Goal: Task Accomplishment & Management: Manage account settings

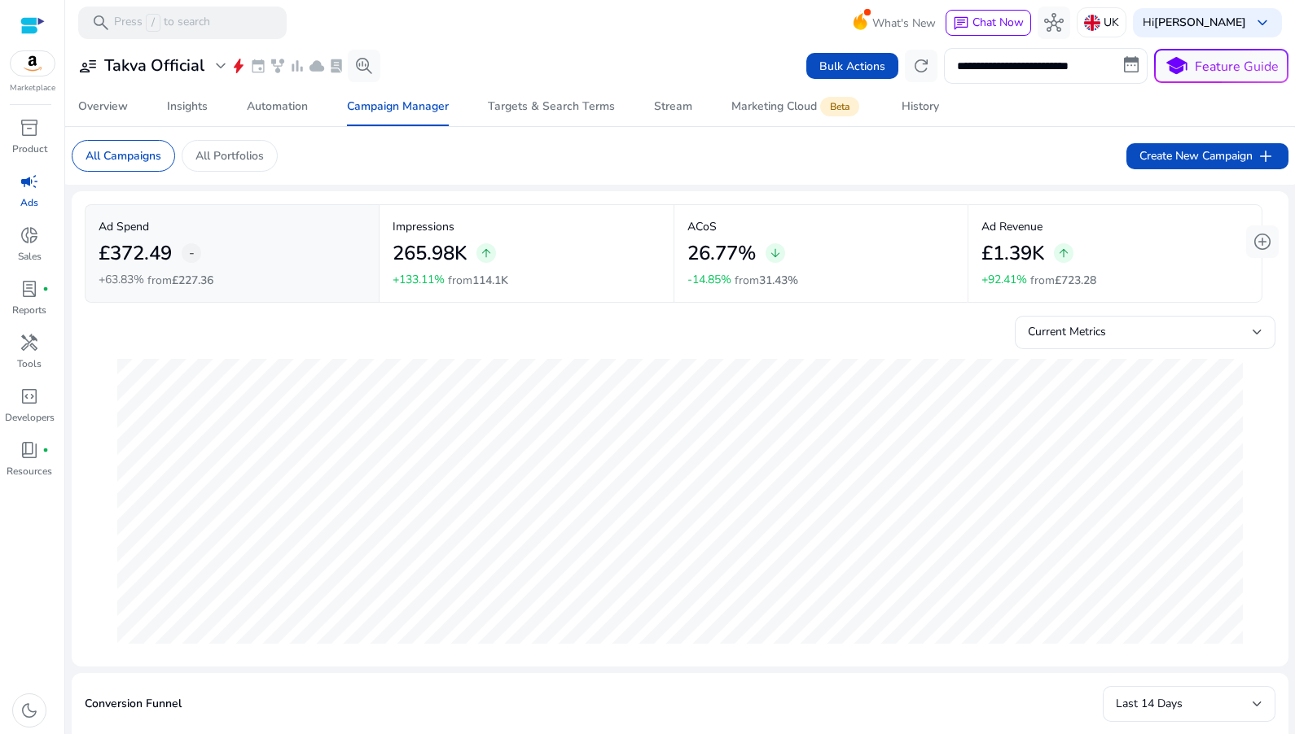
select select "*"
click at [1010, 74] on input "**********" at bounding box center [1046, 66] width 204 height 36
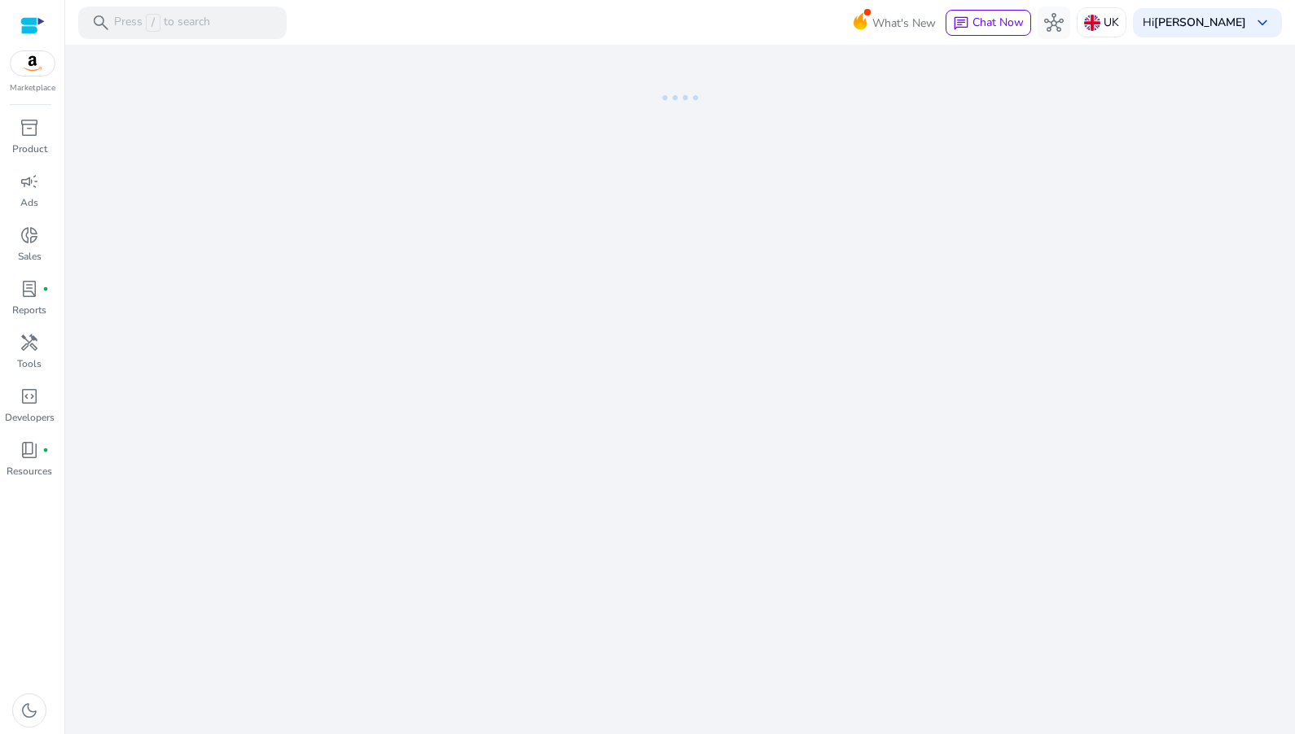
click at [27, 29] on div at bounding box center [32, 25] width 24 height 19
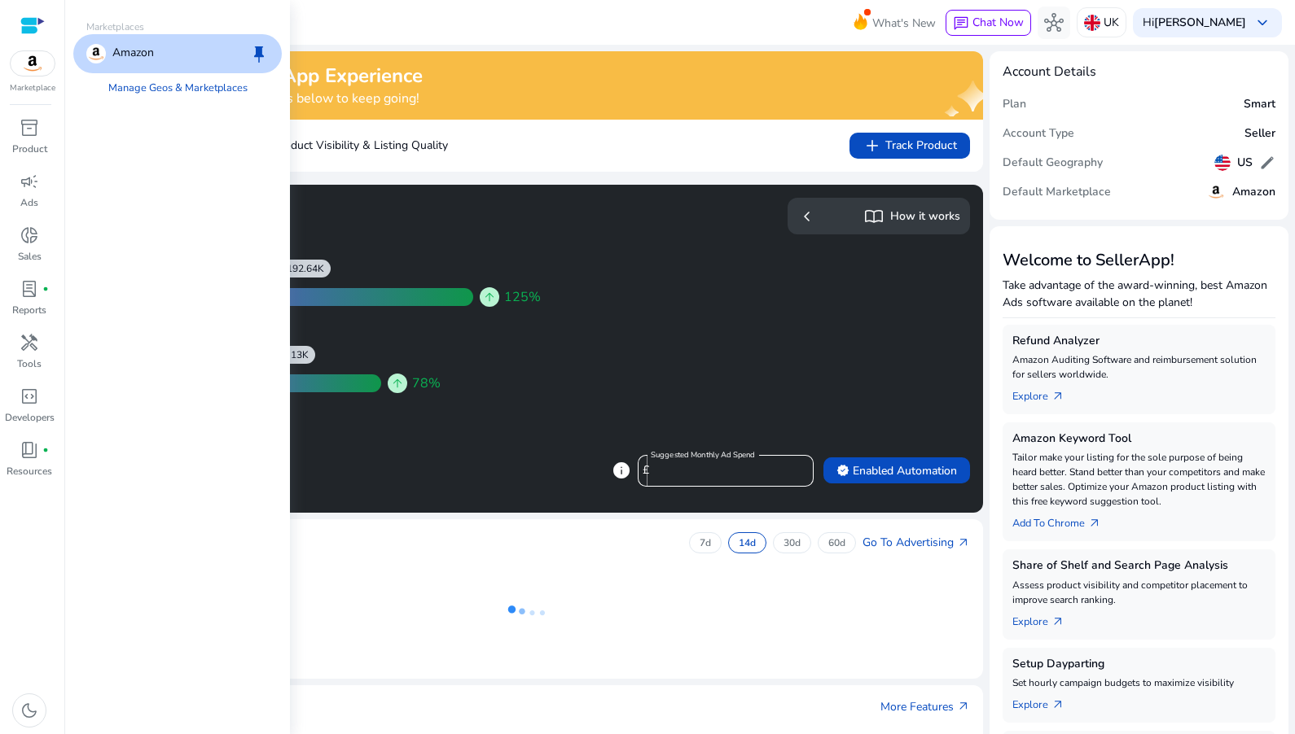
click at [41, 60] on img at bounding box center [33, 63] width 44 height 24
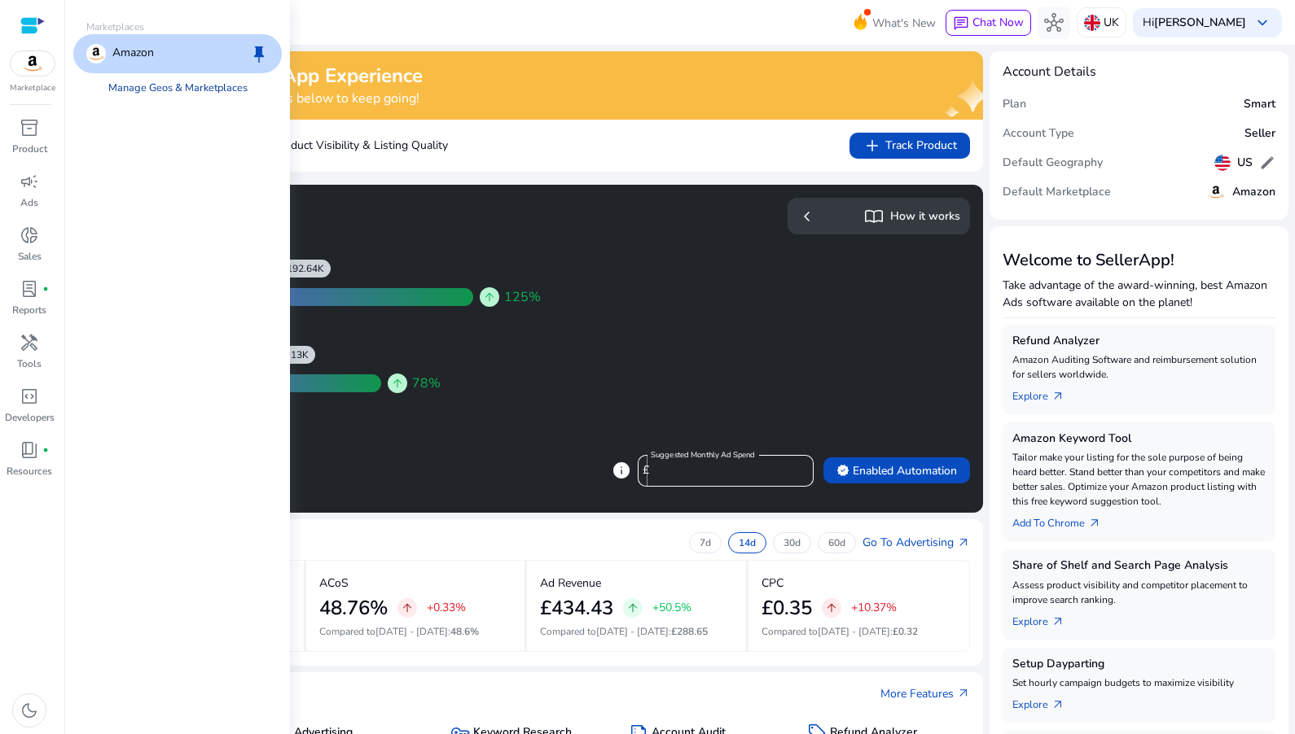
click at [204, 90] on link "Manage Geos & Marketplaces" at bounding box center [177, 87] width 165 height 29
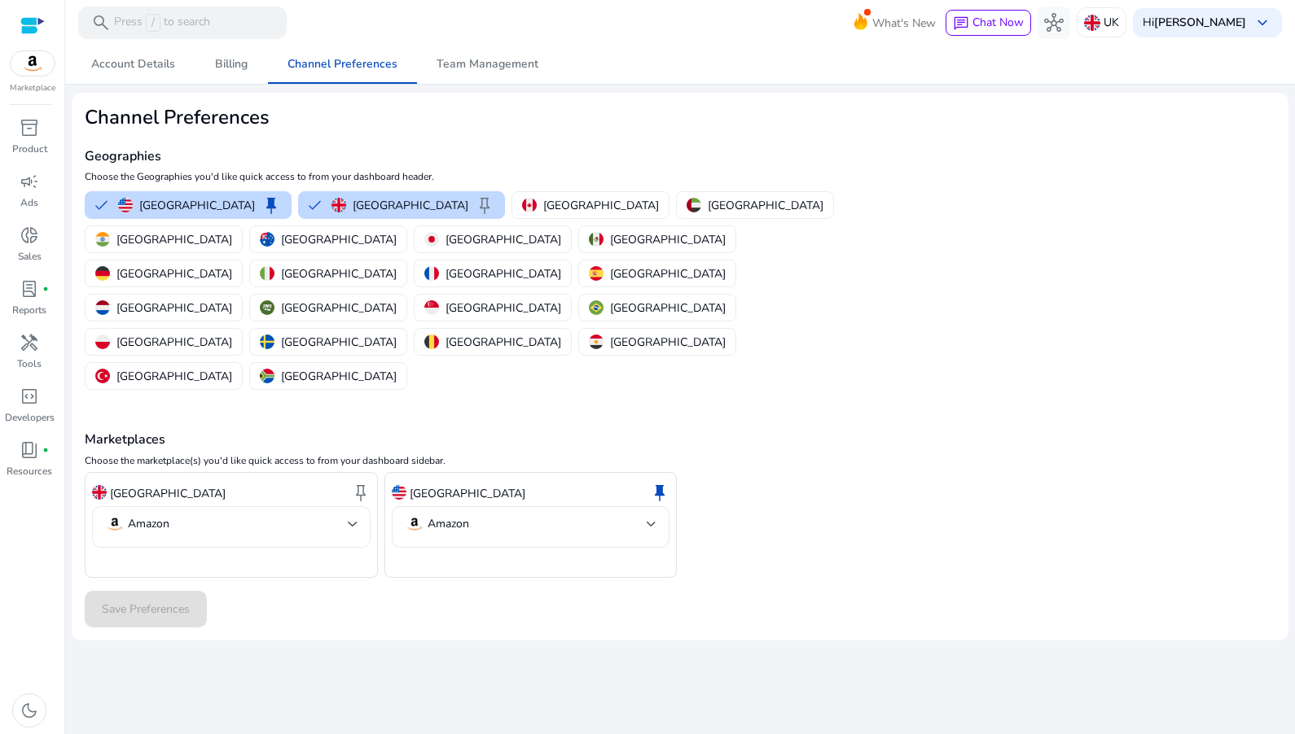
click at [274, 515] on mat-select-trigger "Amazon" at bounding box center [226, 525] width 243 height 20
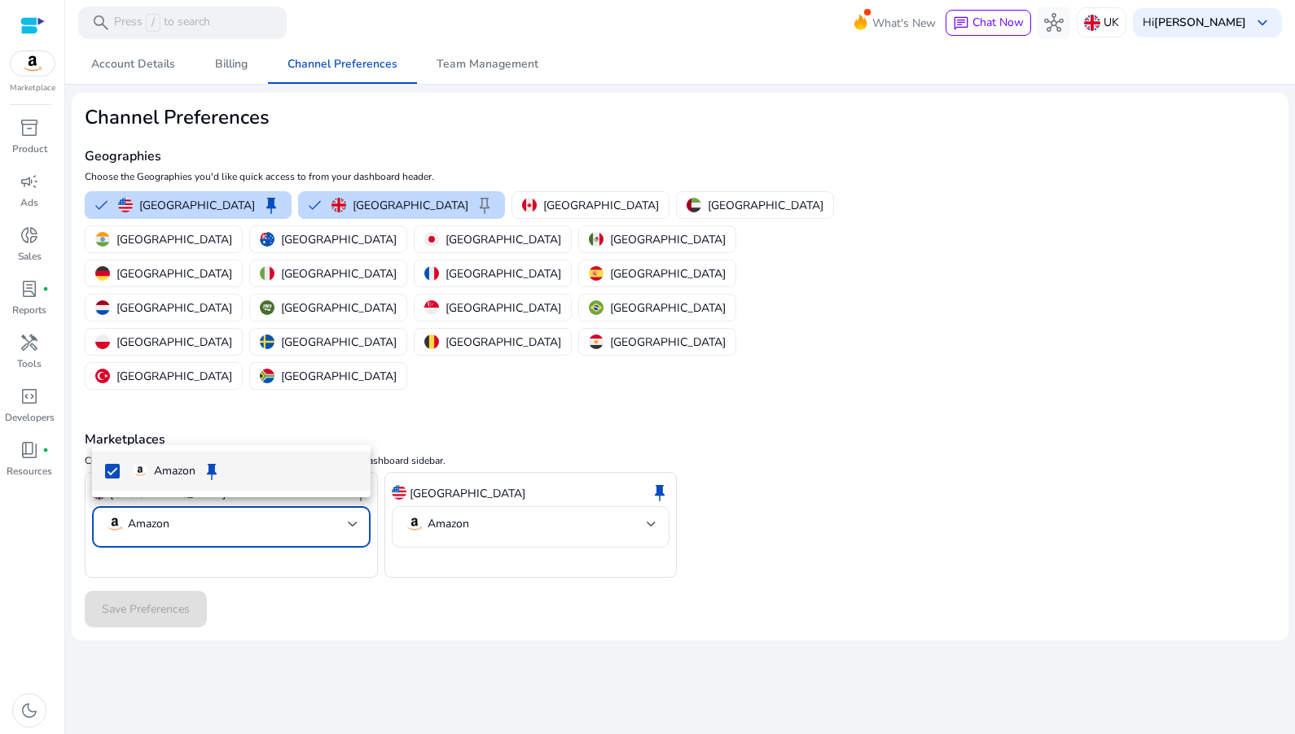
click at [274, 421] on div at bounding box center [647, 367] width 1295 height 734
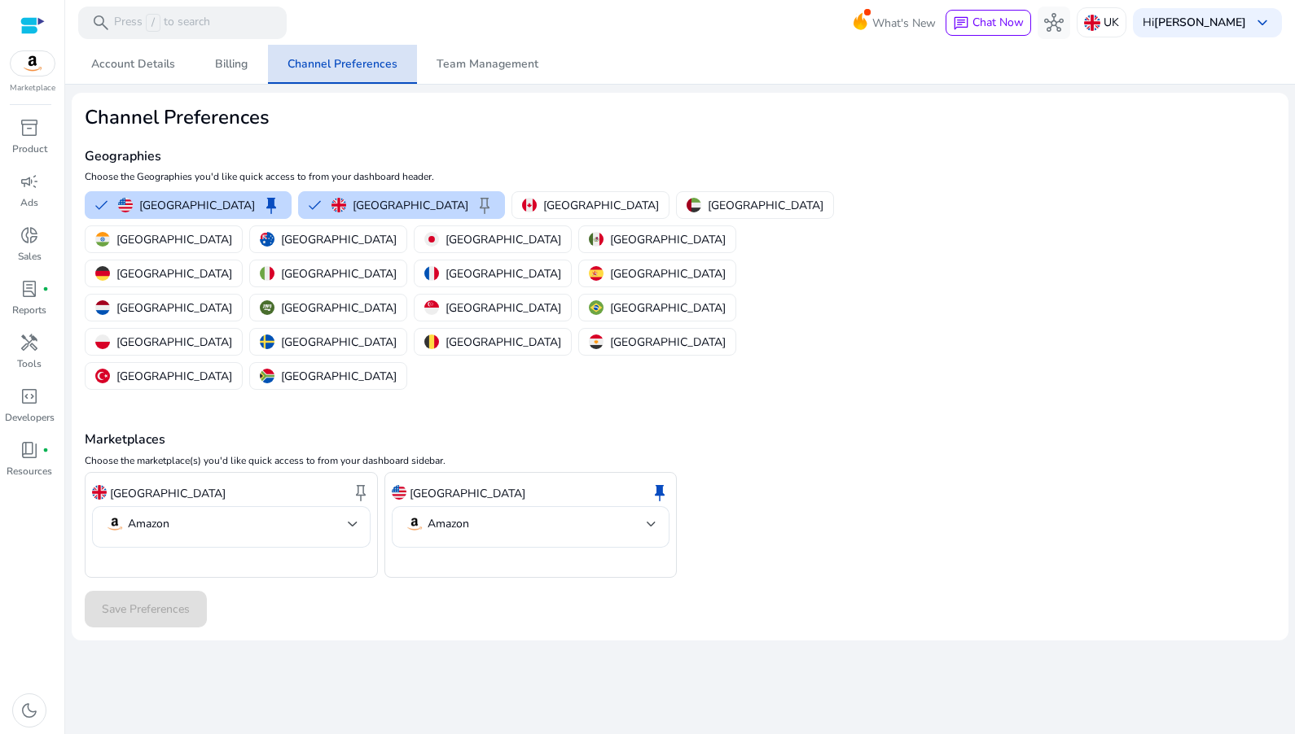
click at [351, 72] on span "Channel Preferences" at bounding box center [342, 64] width 110 height 39
click at [445, 300] on p "Singapore" at bounding box center [503, 308] width 116 height 17
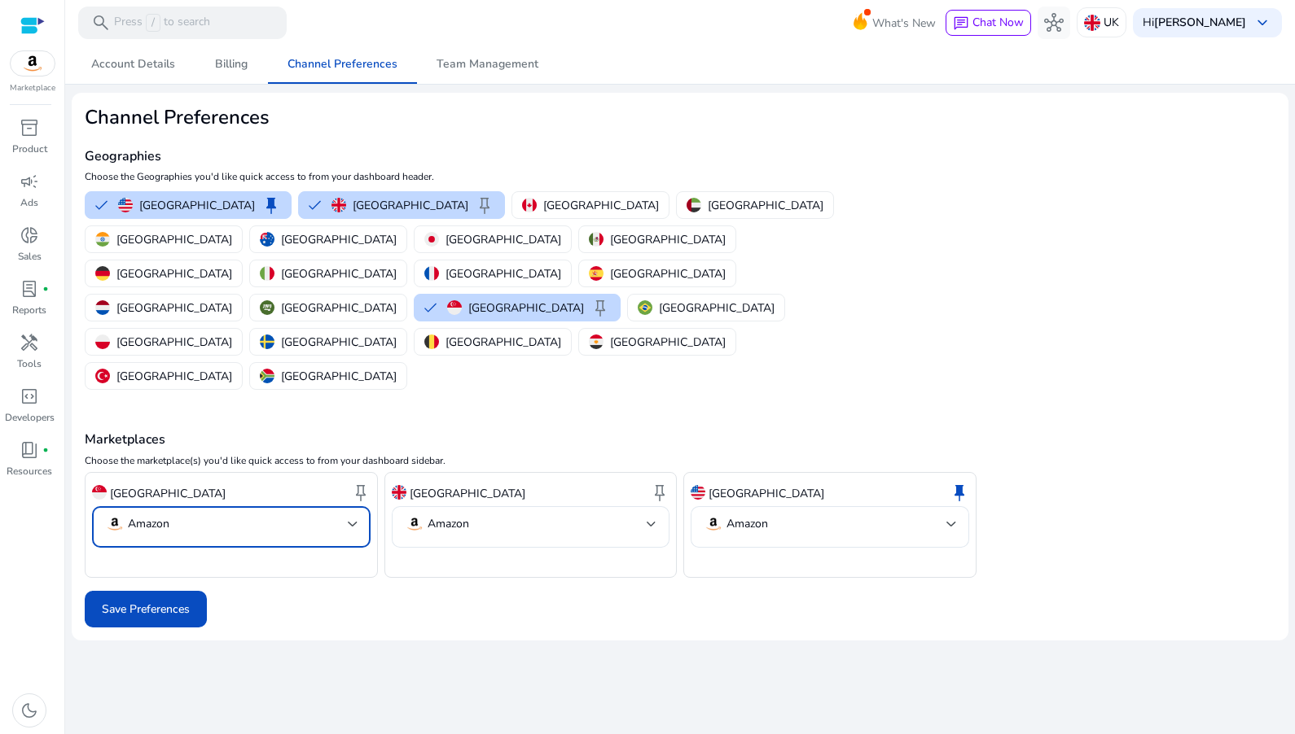
click at [286, 515] on mat-select-trigger "Amazon" at bounding box center [226, 525] width 243 height 20
click at [286, 427] on div at bounding box center [647, 367] width 1295 height 734
click at [468, 300] on p "Singapore" at bounding box center [526, 308] width 116 height 17
